Goal: Information Seeking & Learning: Learn about a topic

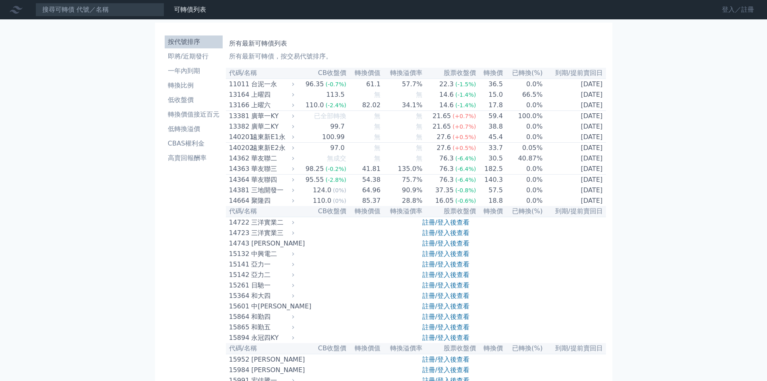
click at [734, 9] on link "登入／註冊" at bounding box center [738, 9] width 45 height 13
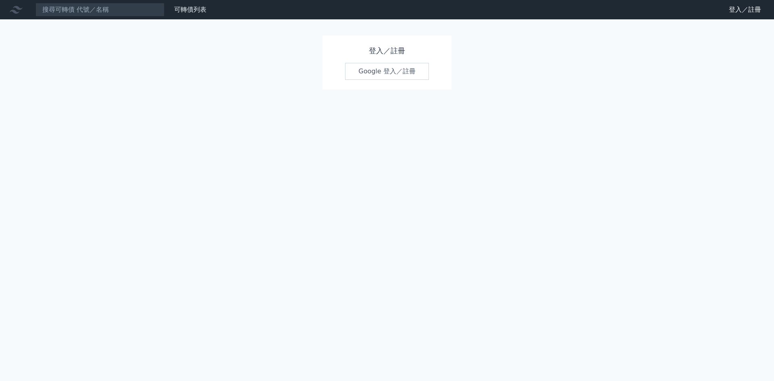
click at [391, 62] on div "登入／註冊 Google 登入／註冊" at bounding box center [386, 62] width 129 height 54
click at [391, 65] on link "Google 登入／註冊" at bounding box center [387, 71] width 84 height 17
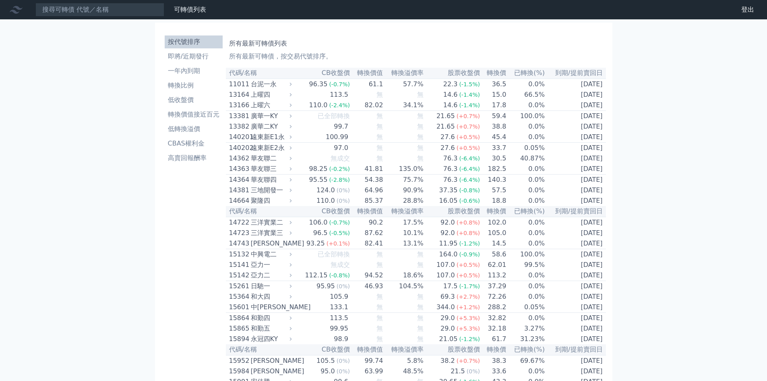
click at [340, 70] on th "CB收盤價" at bounding box center [322, 73] width 56 height 11
click at [208, 113] on li "轉換價值接近百元" at bounding box center [194, 115] width 58 height 10
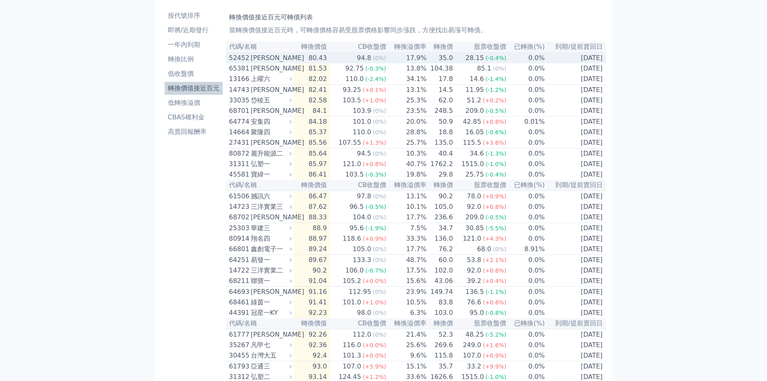
scroll to position [40, 0]
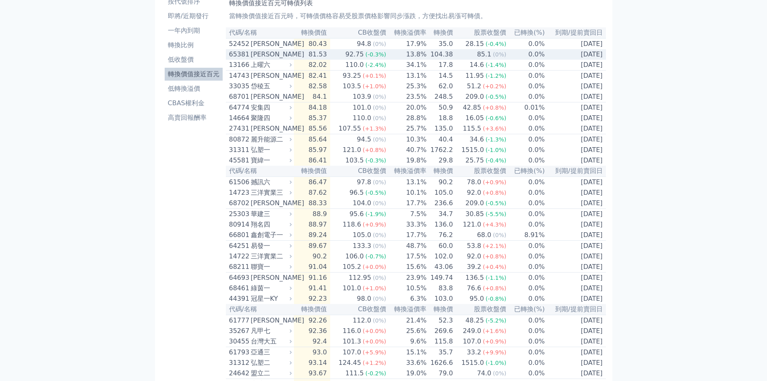
click at [293, 54] on icon at bounding box center [290, 54] width 5 height 5
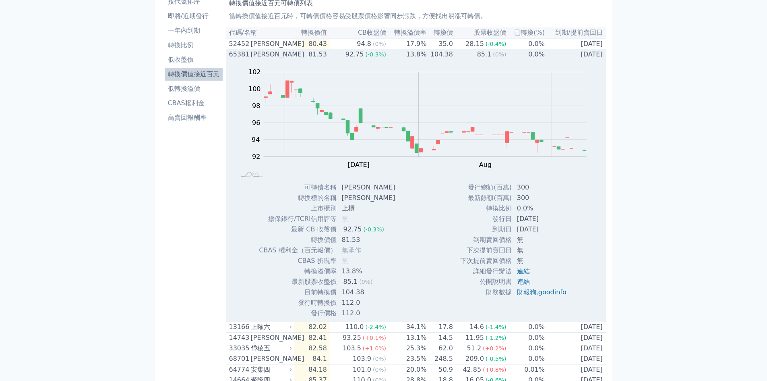
click at [293, 55] on icon at bounding box center [290, 54] width 5 height 5
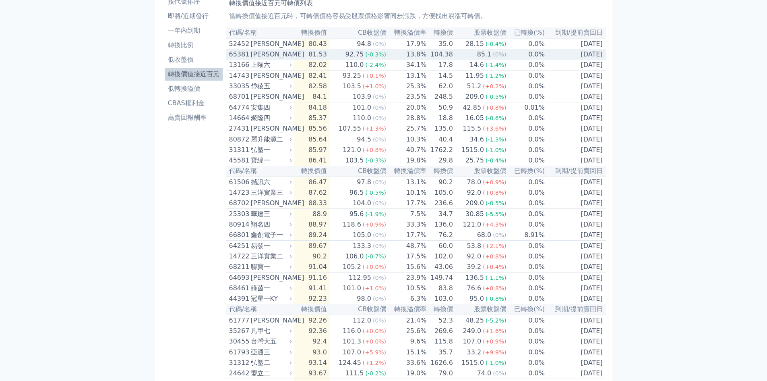
click at [276, 54] on div "[PERSON_NAME]" at bounding box center [270, 55] width 39 height 10
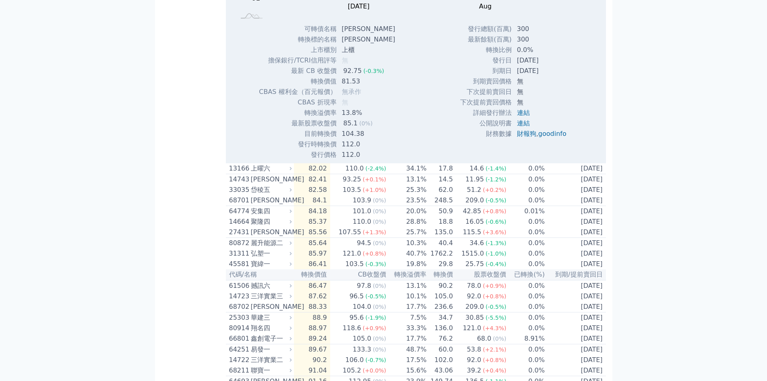
scroll to position [201, 0]
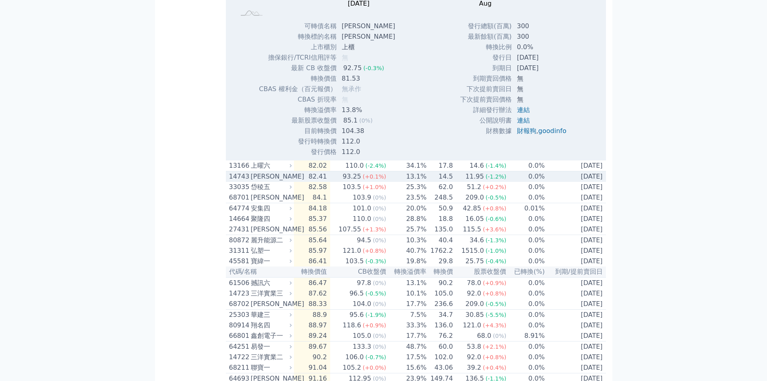
click at [293, 179] on icon at bounding box center [290, 176] width 5 height 5
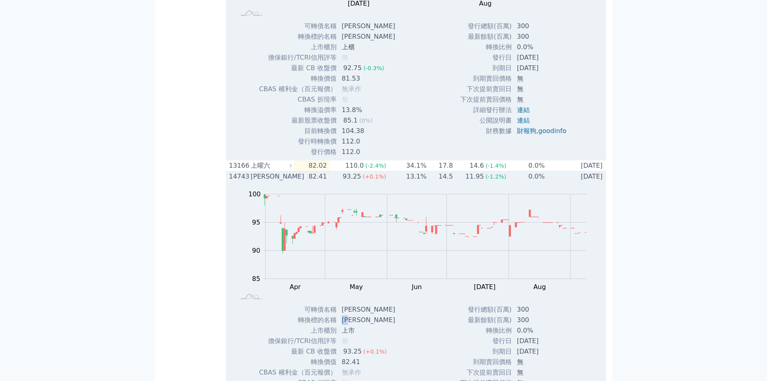
drag, startPoint x: 353, startPoint y: 322, endPoint x: 344, endPoint y: 322, distance: 8.9
click at [344, 322] on td "[PERSON_NAME]" at bounding box center [369, 320] width 65 height 10
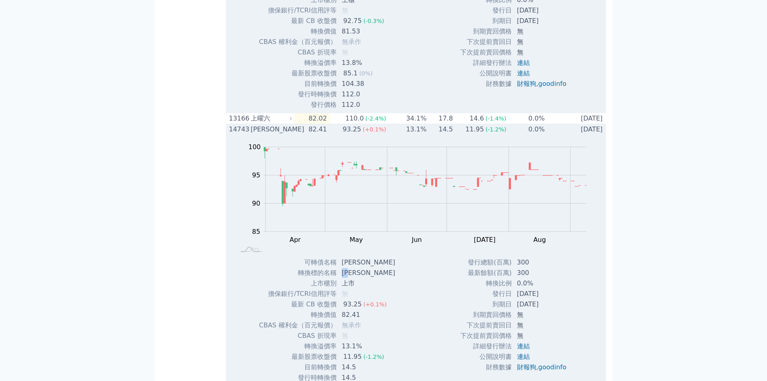
scroll to position [322, 0]
